Goal: Transaction & Acquisition: Register for event/course

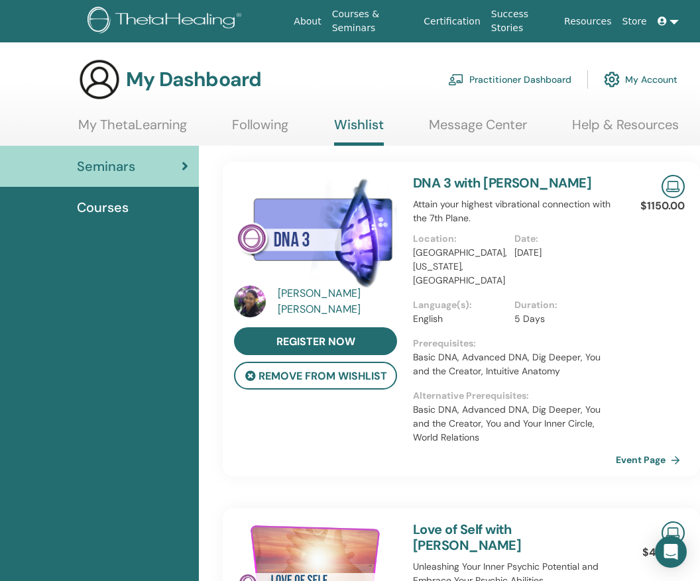
click at [129, 119] on link "My ThetaLearning" at bounding box center [132, 130] width 109 height 26
click at [129, 120] on link "My ThetaLearning" at bounding box center [132, 130] width 109 height 26
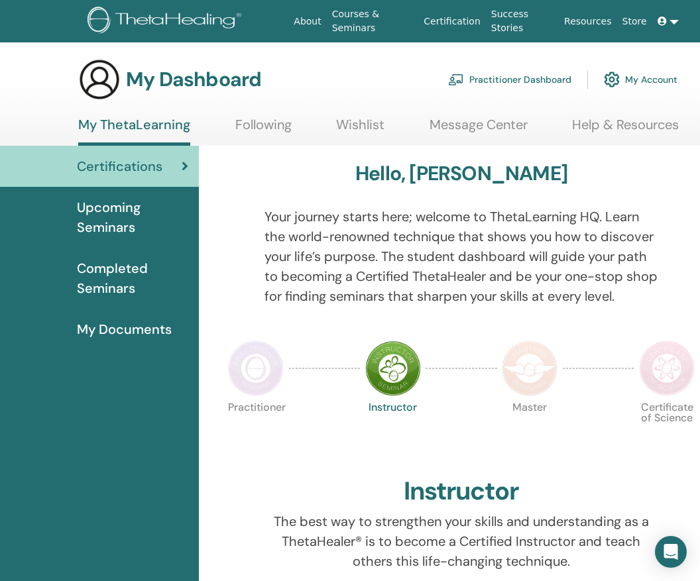
click at [109, 214] on span "Upcoming Seminars" at bounding box center [132, 218] width 111 height 40
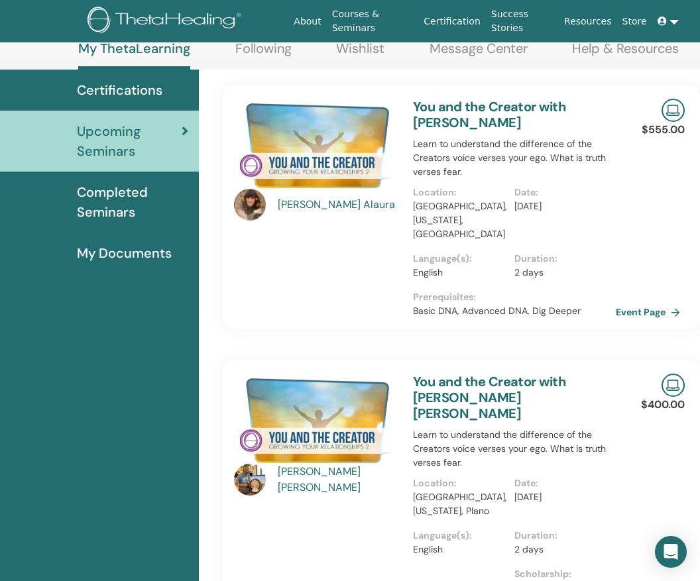
scroll to position [139, 0]
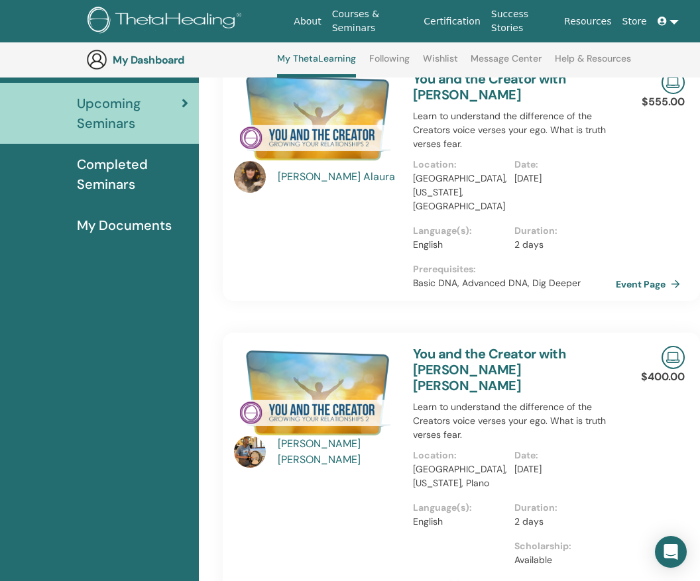
click at [289, 445] on div "[PERSON_NAME] [PERSON_NAME]" at bounding box center [339, 452] width 123 height 32
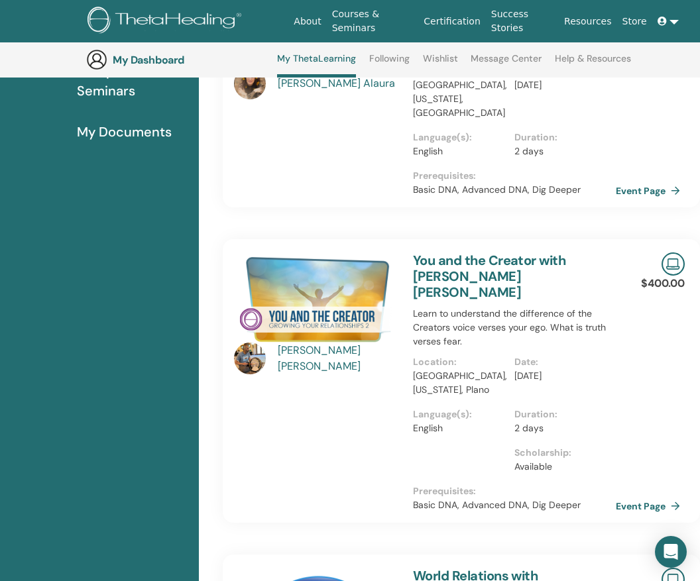
scroll to position [236, 0]
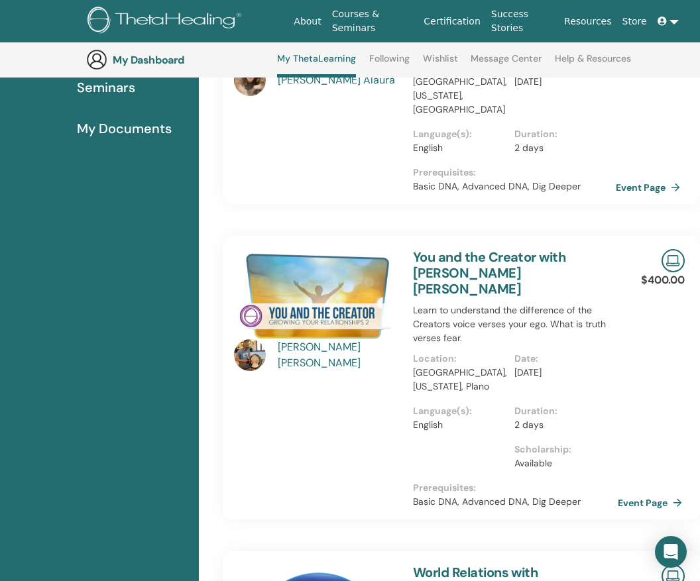
click at [635, 493] on link "Event Page" at bounding box center [653, 503] width 70 height 20
